Goal: Check status: Check status

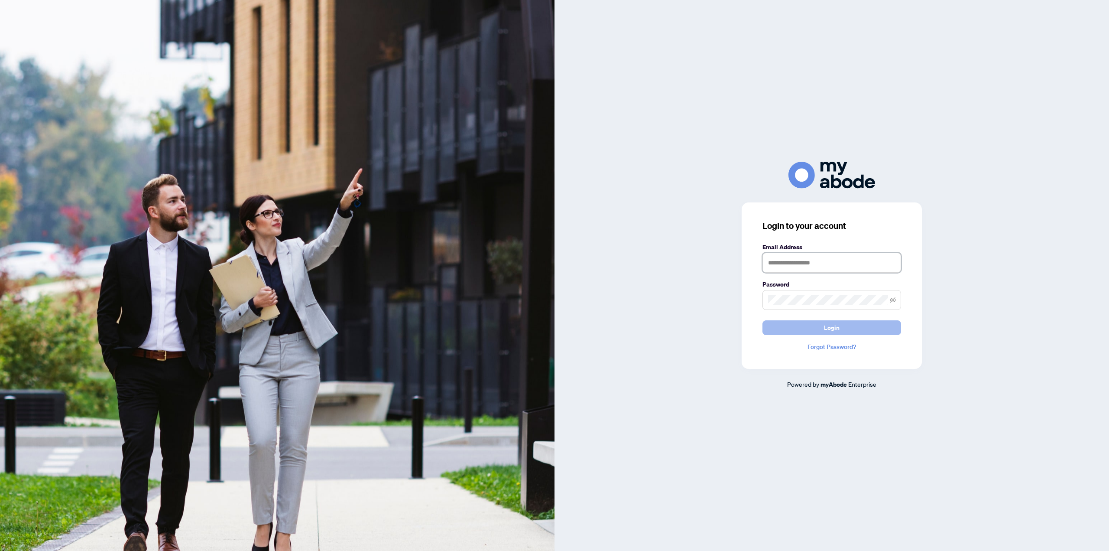
type input "**********"
click at [821, 322] on button "Login" at bounding box center [832, 327] width 139 height 15
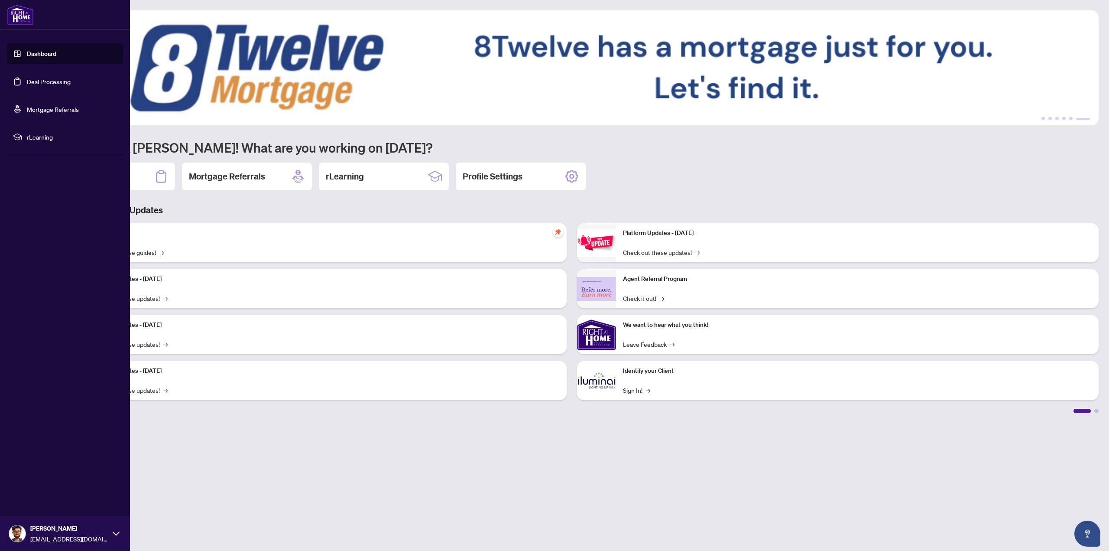
click at [44, 83] on link "Deal Processing" at bounding box center [49, 82] width 44 height 8
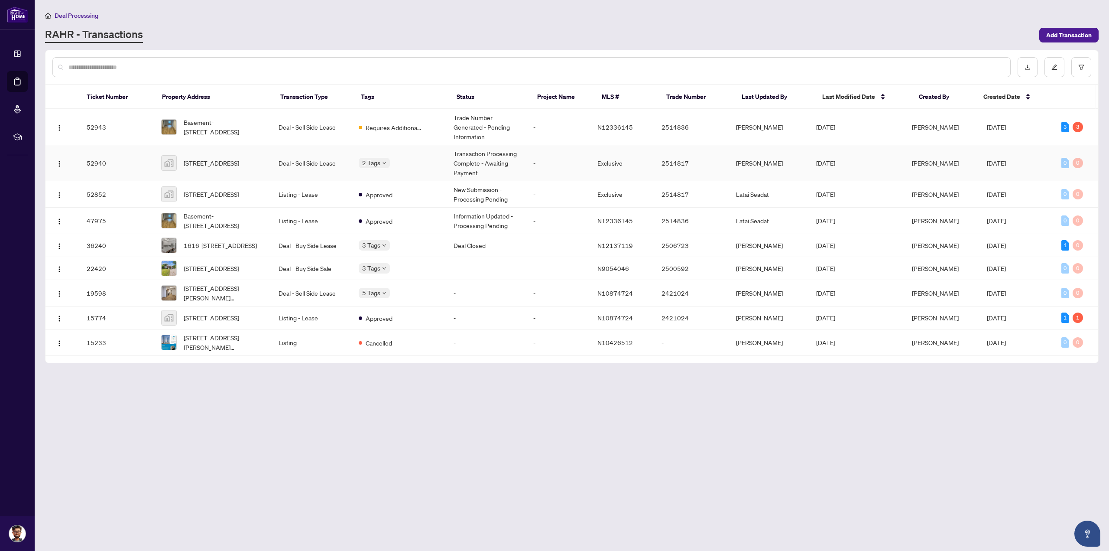
click at [181, 169] on div "[STREET_ADDRESS]" at bounding box center [213, 163] width 104 height 16
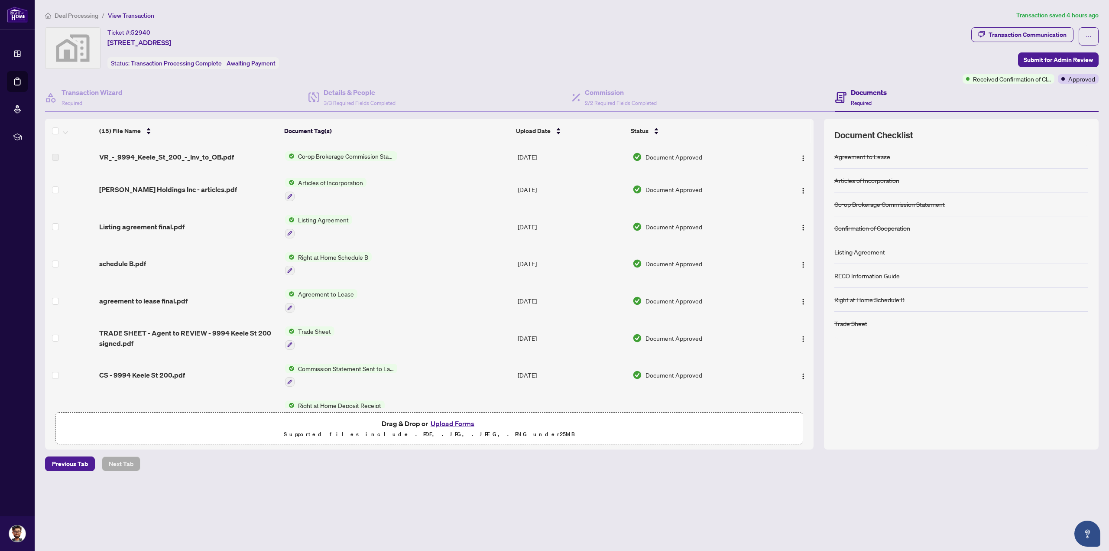
click at [320, 183] on span "Articles of Incorporation" at bounding box center [331, 183] width 72 height 10
click at [325, 226] on span "Articles of Incorporation" at bounding box center [323, 224] width 72 height 10
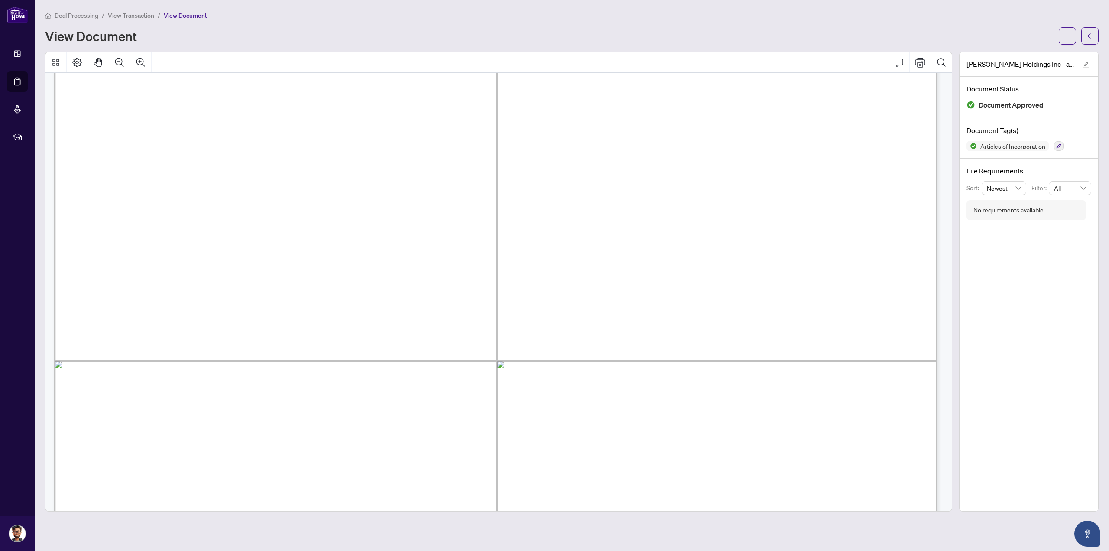
scroll to position [8363, 0]
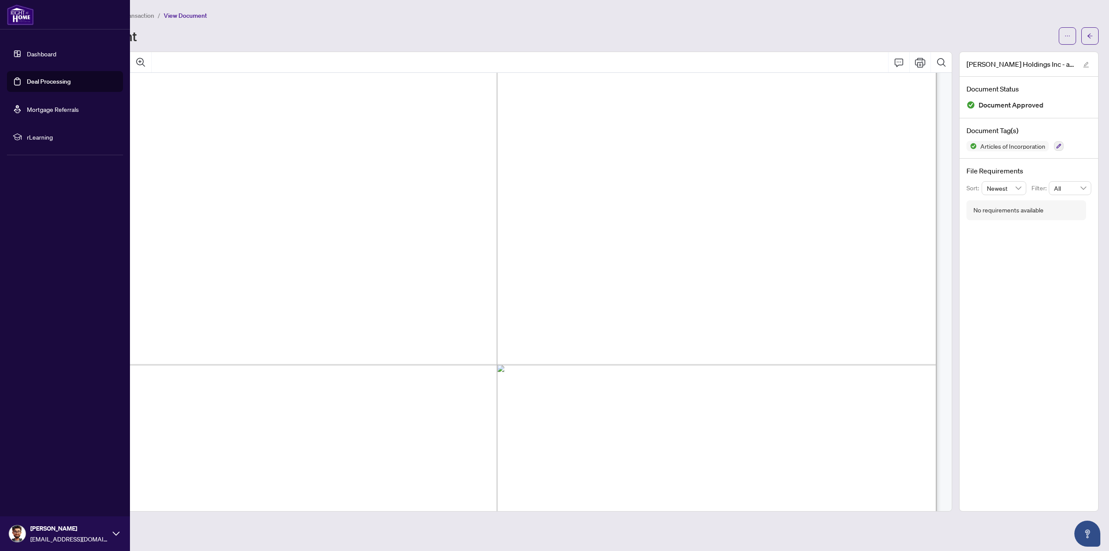
click at [37, 78] on link "Deal Processing" at bounding box center [49, 82] width 44 height 8
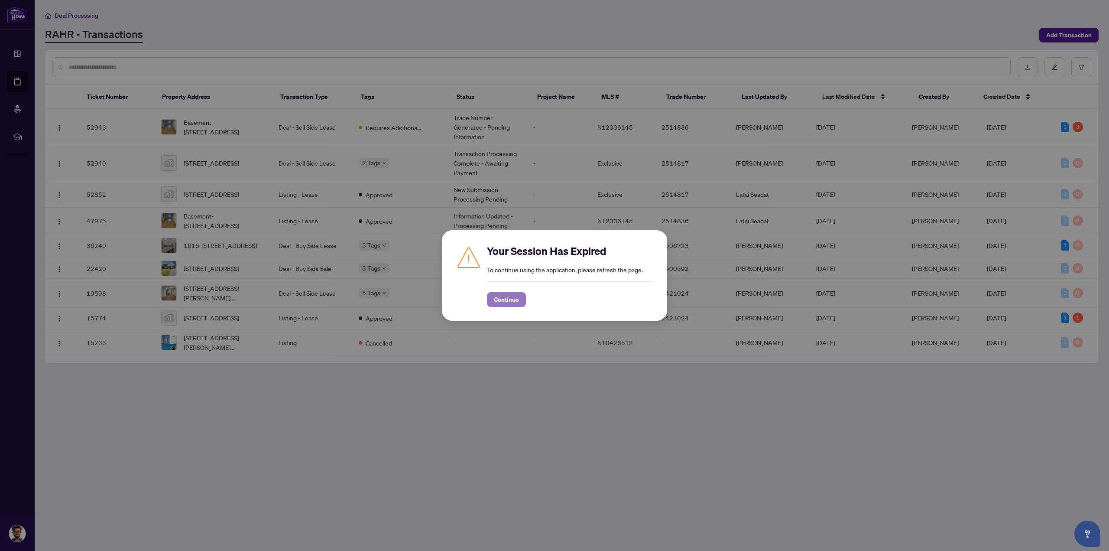
click at [497, 302] on span "Continue" at bounding box center [506, 300] width 25 height 14
